Goal: Task Accomplishment & Management: Complete application form

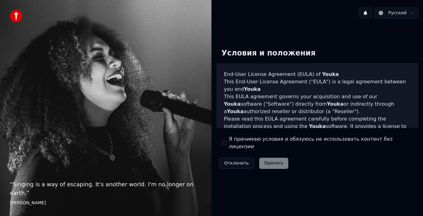
click at [245, 141] on label "Я принимаю условия и обязуюсь не использовать контент без лицензии" at bounding box center [321, 142] width 184 height 15
click at [226, 141] on button "Я принимаю условия и обязуюсь не использовать контент без лицензии" at bounding box center [223, 142] width 5 height 5
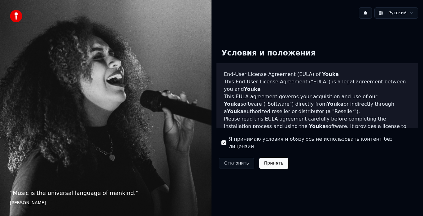
click at [278, 160] on button "Принять" at bounding box center [273, 162] width 29 height 11
